Goal: Task Accomplishment & Management: Manage account settings

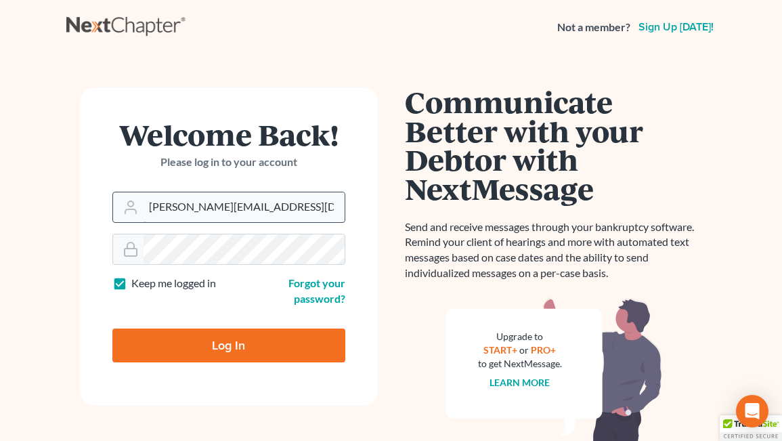
click at [256, 207] on input "[PERSON_NAME][EMAIL_ADDRESS][DOMAIN_NAME]" at bounding box center [244, 207] width 201 height 30
type input "[EMAIL_ADDRESS][DOMAIN_NAME]"
click at [180, 335] on input "Log In" at bounding box center [228, 346] width 233 height 34
type input "Thinking..."
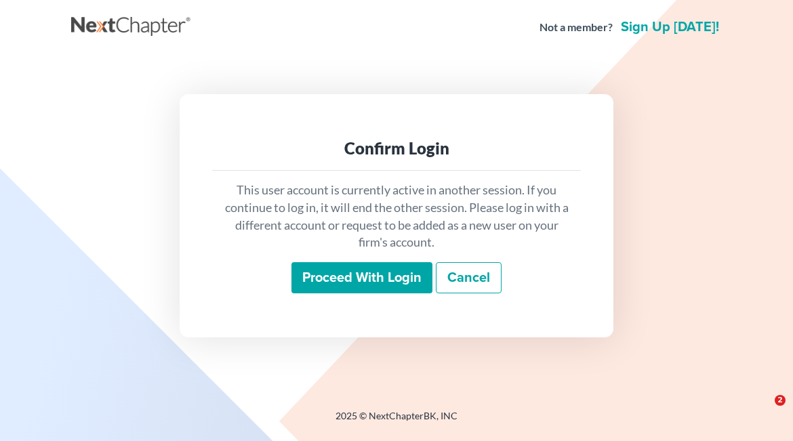
click at [351, 287] on input "Proceed with login" at bounding box center [361, 277] width 141 height 31
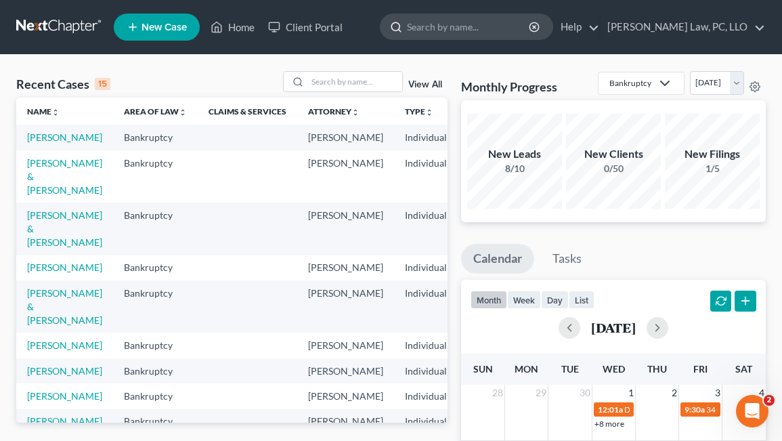
click at [531, 24] on input "search" at bounding box center [469, 26] width 124 height 25
type input "dakota"
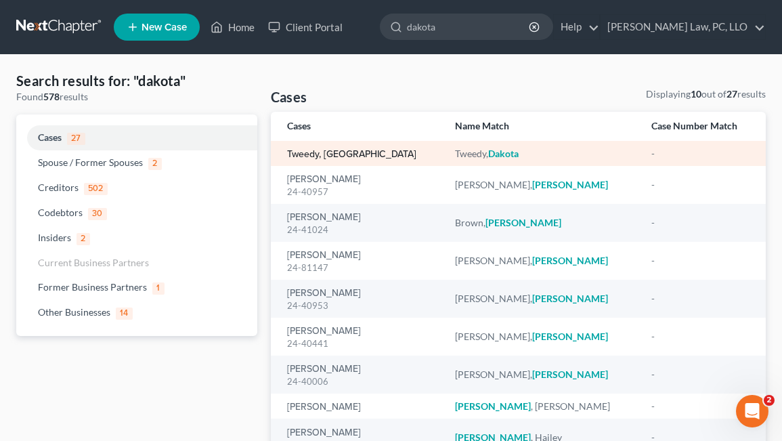
click at [326, 150] on link "Tweedy, Dakota" at bounding box center [351, 154] width 129 height 9
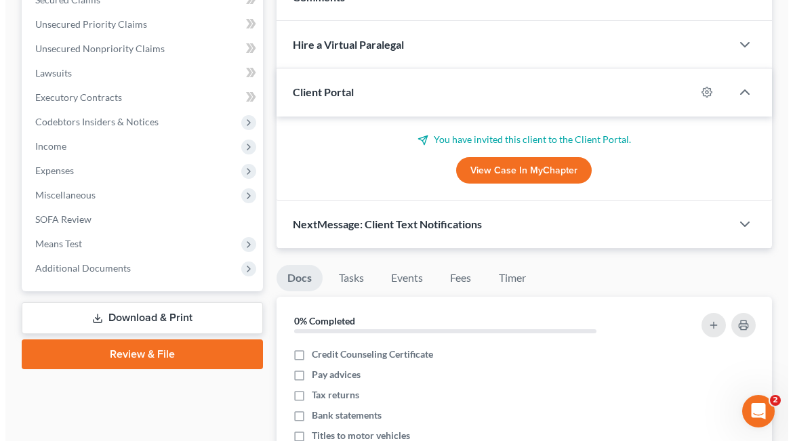
scroll to position [271, 0]
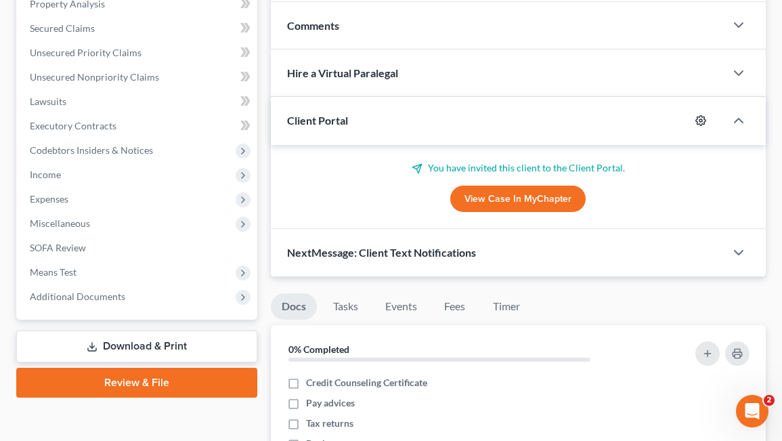
click at [702, 119] on icon "button" at bounding box center [701, 120] width 11 height 11
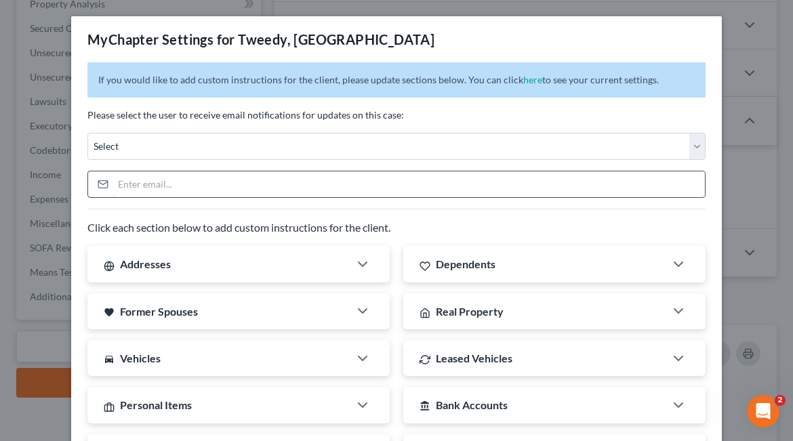
click at [189, 180] on input "email" at bounding box center [408, 184] width 591 height 26
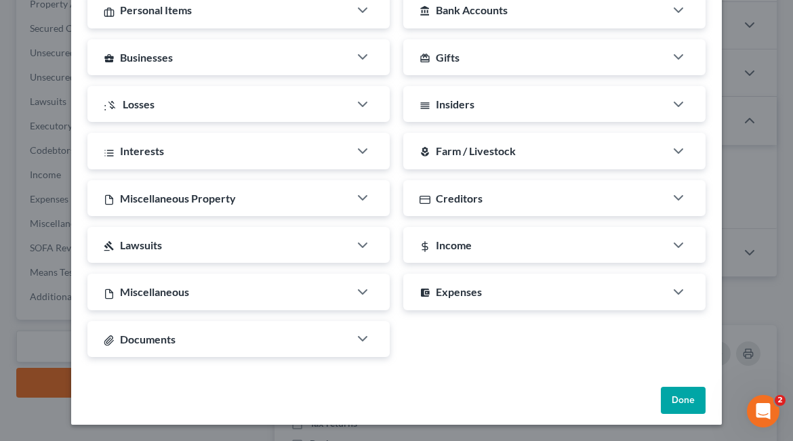
scroll to position [56, 0]
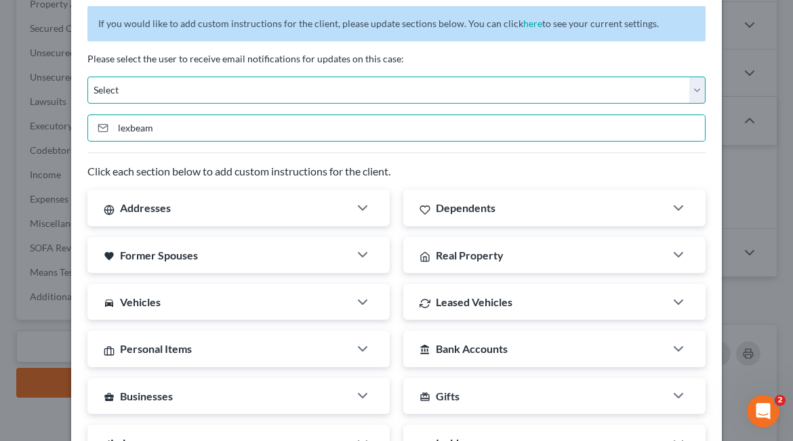
click at [194, 94] on select "Select john@johnlentz.com brooke@johnlentz.com madeleinebauereis@gmail.com" at bounding box center [396, 90] width 618 height 27
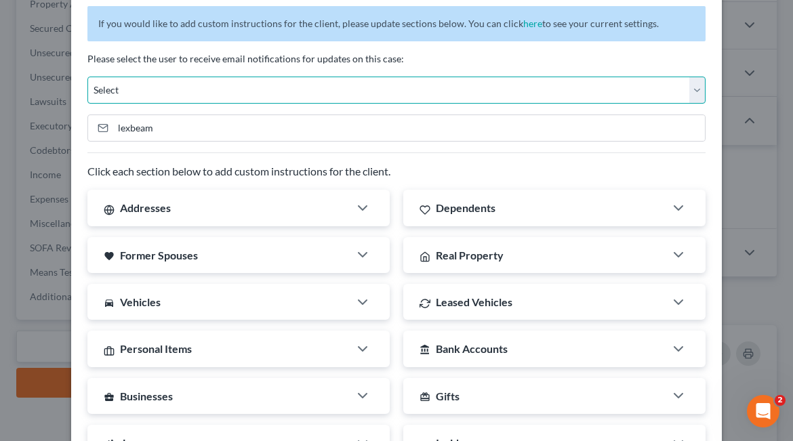
click at [189, 93] on select "Select john@johnlentz.com brooke@johnlentz.com madeleinebauereis@gmail.com" at bounding box center [396, 90] width 618 height 27
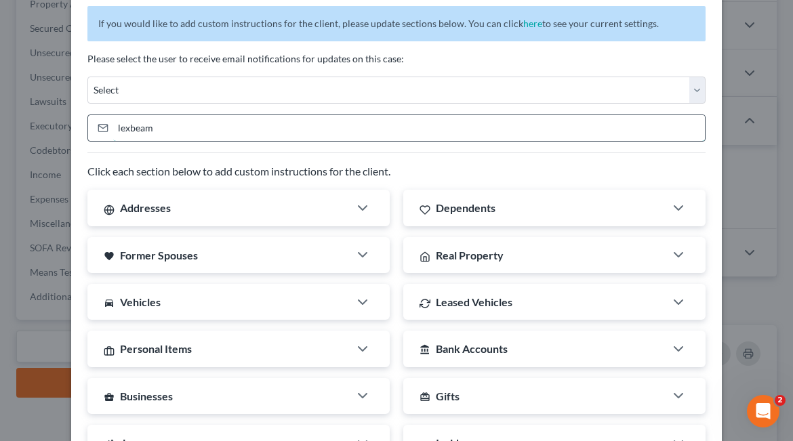
click at [168, 137] on input "lexbeam" at bounding box center [408, 128] width 591 height 26
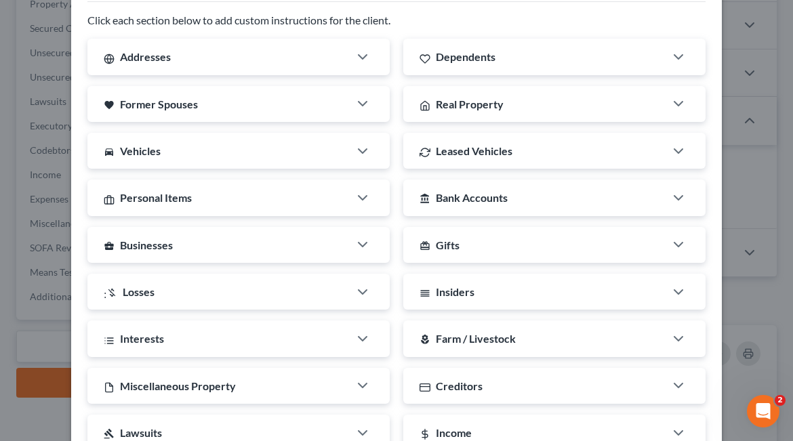
scroll to position [395, 0]
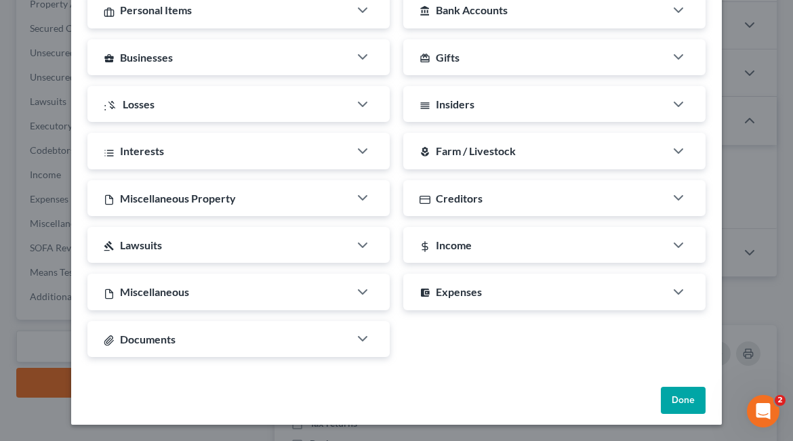
type input "lexbeam99@gmail.com"
click at [661, 387] on button "Done" at bounding box center [682, 400] width 45 height 27
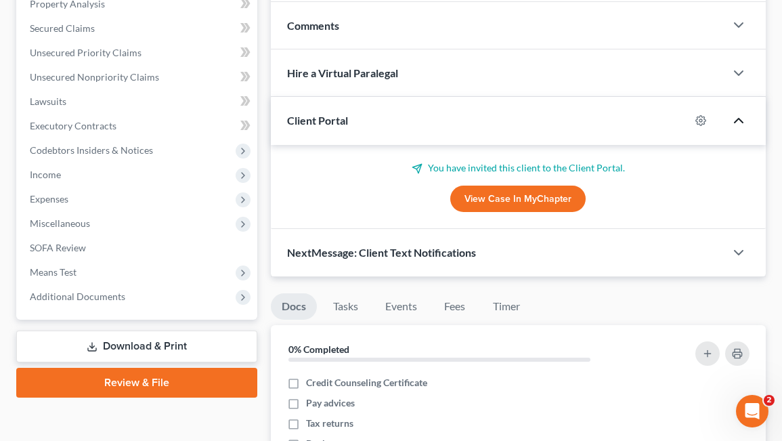
click at [734, 122] on icon "button" at bounding box center [739, 120] width 16 height 16
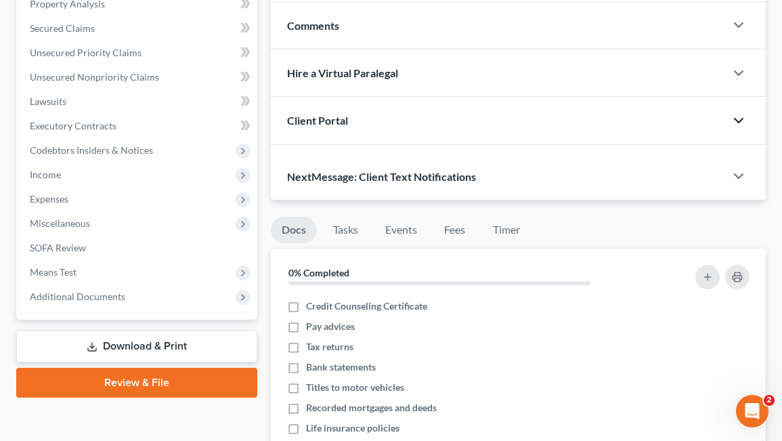
click at [734, 122] on icon "button" at bounding box center [739, 120] width 16 height 16
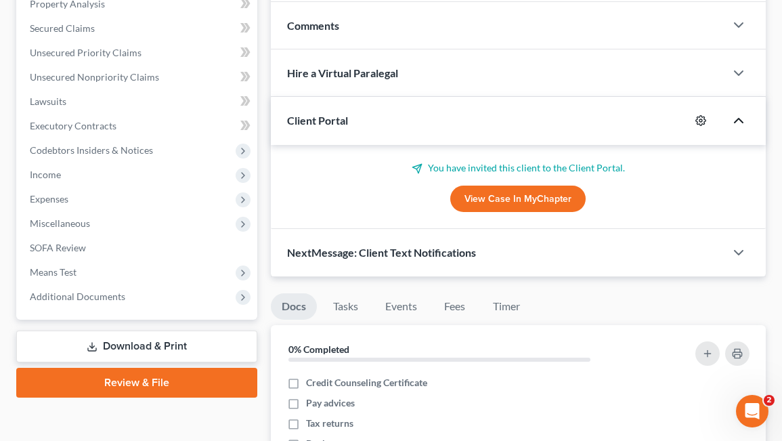
click at [700, 123] on icon "button" at bounding box center [701, 120] width 11 height 11
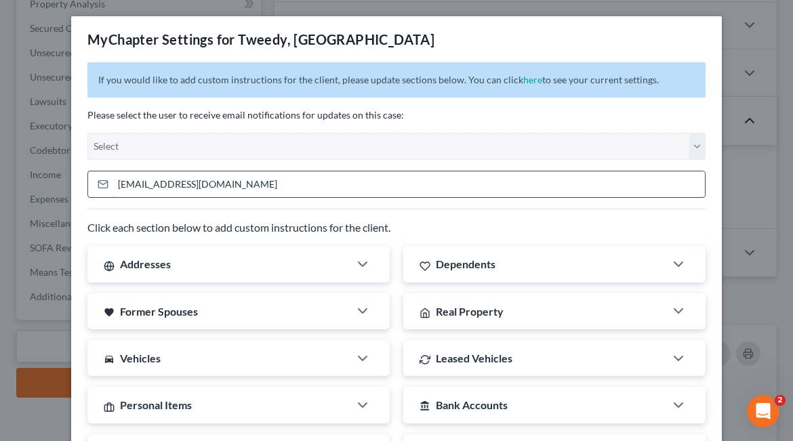
click at [265, 190] on input "lexbeam99@gmail.com" at bounding box center [408, 184] width 591 height 26
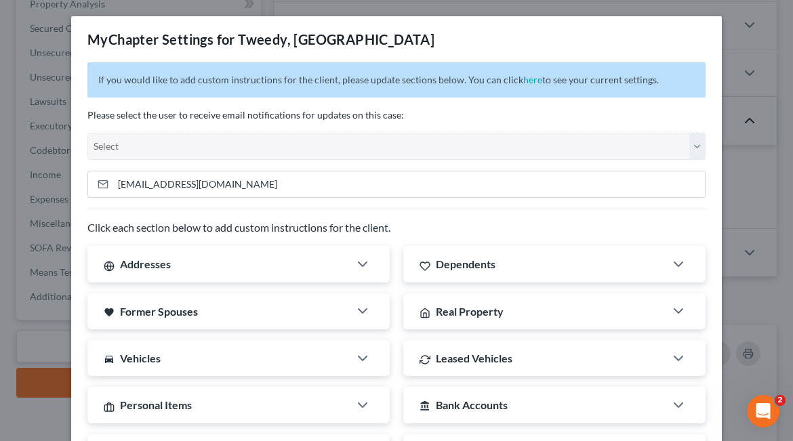
click at [449, 207] on div "If you would like to add custom instructions for the client, please update sect…" at bounding box center [396, 419] width 650 height 714
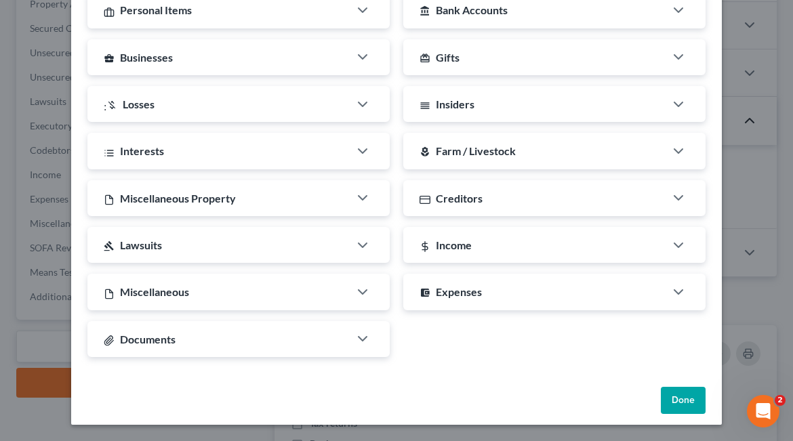
click at [674, 400] on button "Done" at bounding box center [682, 400] width 45 height 27
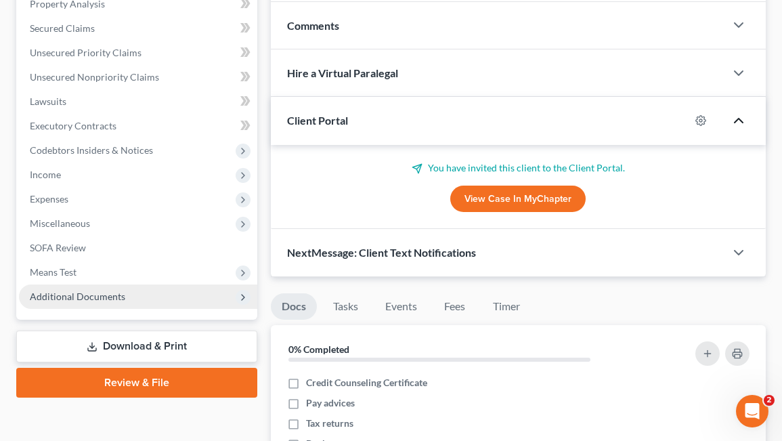
click at [202, 301] on span "Additional Documents" at bounding box center [138, 296] width 238 height 24
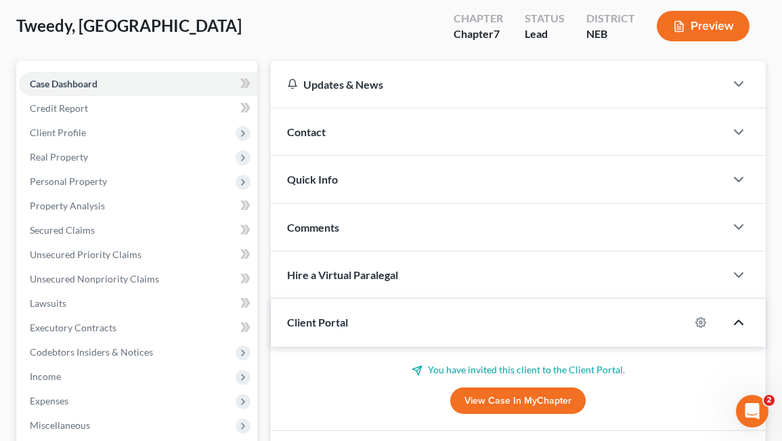
scroll to position [135, 0]
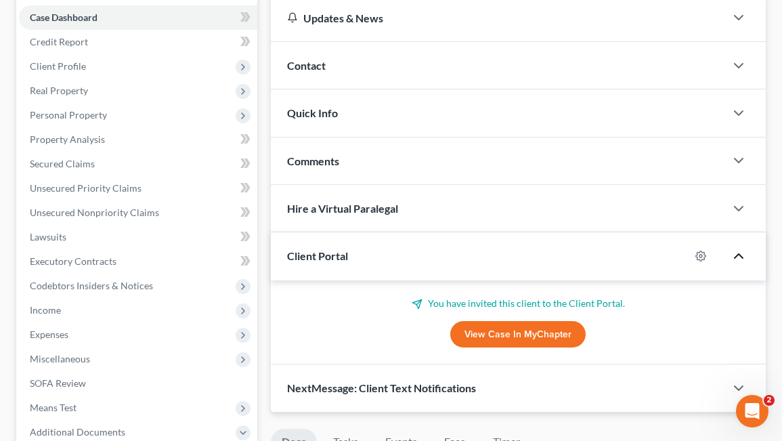
click at [736, 257] on polyline "button" at bounding box center [739, 256] width 8 height 4
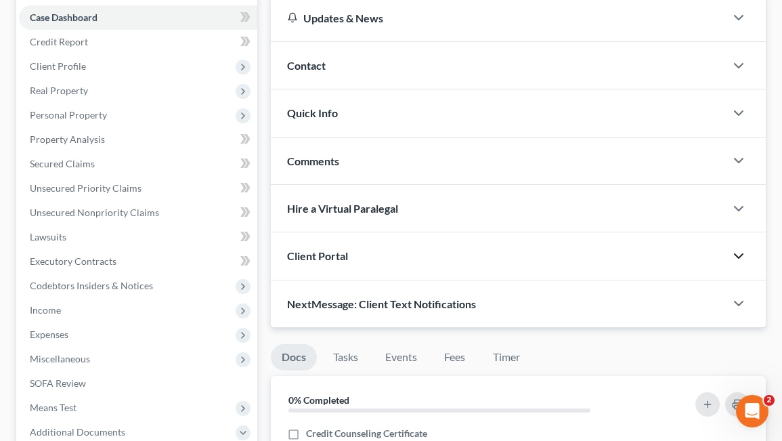
click at [734, 257] on icon "button" at bounding box center [739, 256] width 16 height 16
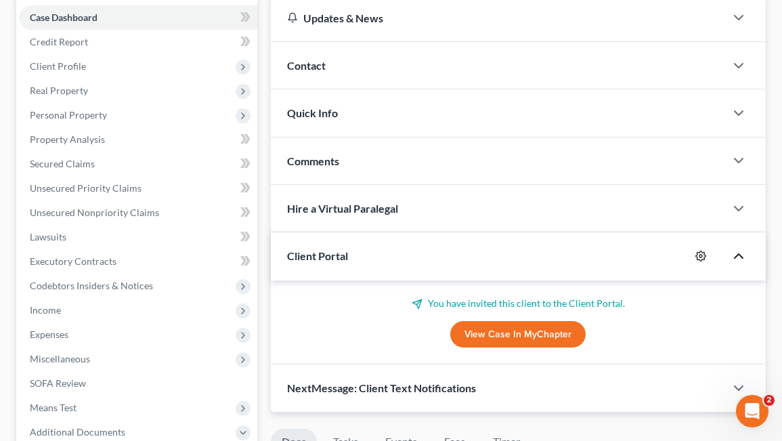
click at [699, 252] on icon "button" at bounding box center [701, 256] width 11 height 11
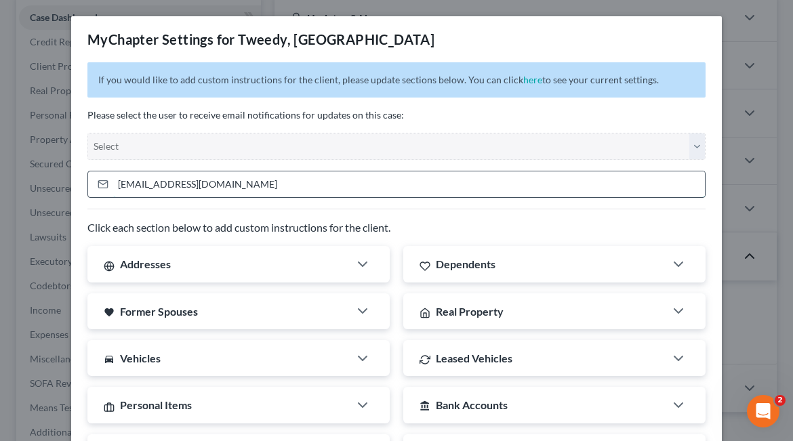
click at [381, 188] on input "lexbeam99@gmail.com" at bounding box center [408, 184] width 591 height 26
click at [730, 279] on div "MyChapter Settings for Tweedy, Dakota If you would like to add custom instructi…" at bounding box center [396, 220] width 793 height 441
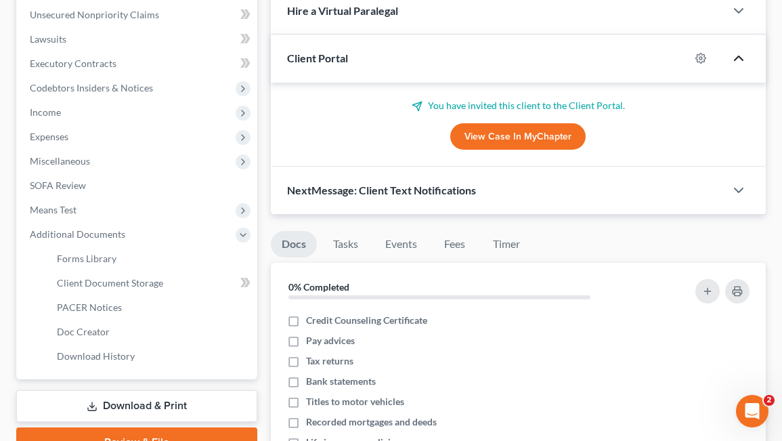
scroll to position [302, 0]
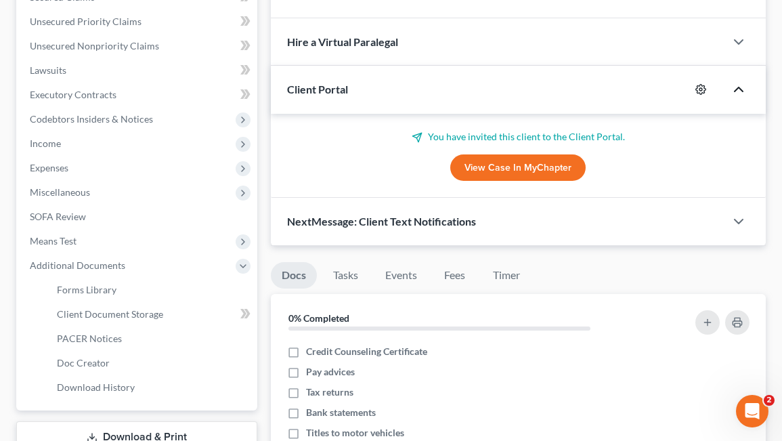
click at [697, 93] on icon "button" at bounding box center [701, 89] width 11 height 11
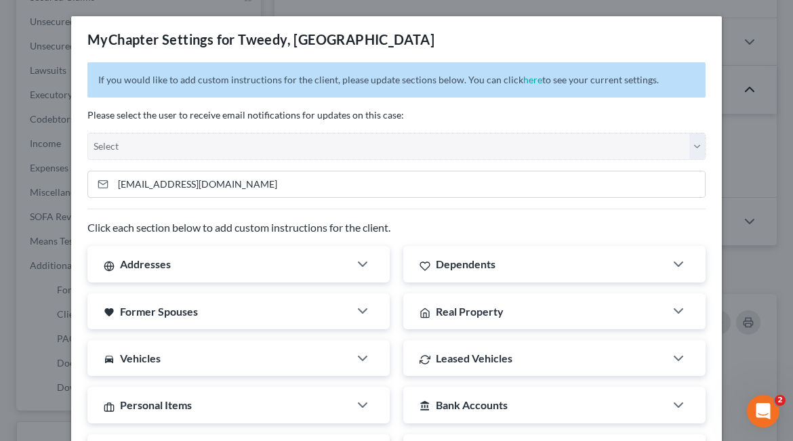
click at [758, 131] on div "MyChapter Settings for Tweedy, Dakota If you would like to add custom instructi…" at bounding box center [396, 220] width 793 height 441
